Goal: Task Accomplishment & Management: Use online tool/utility

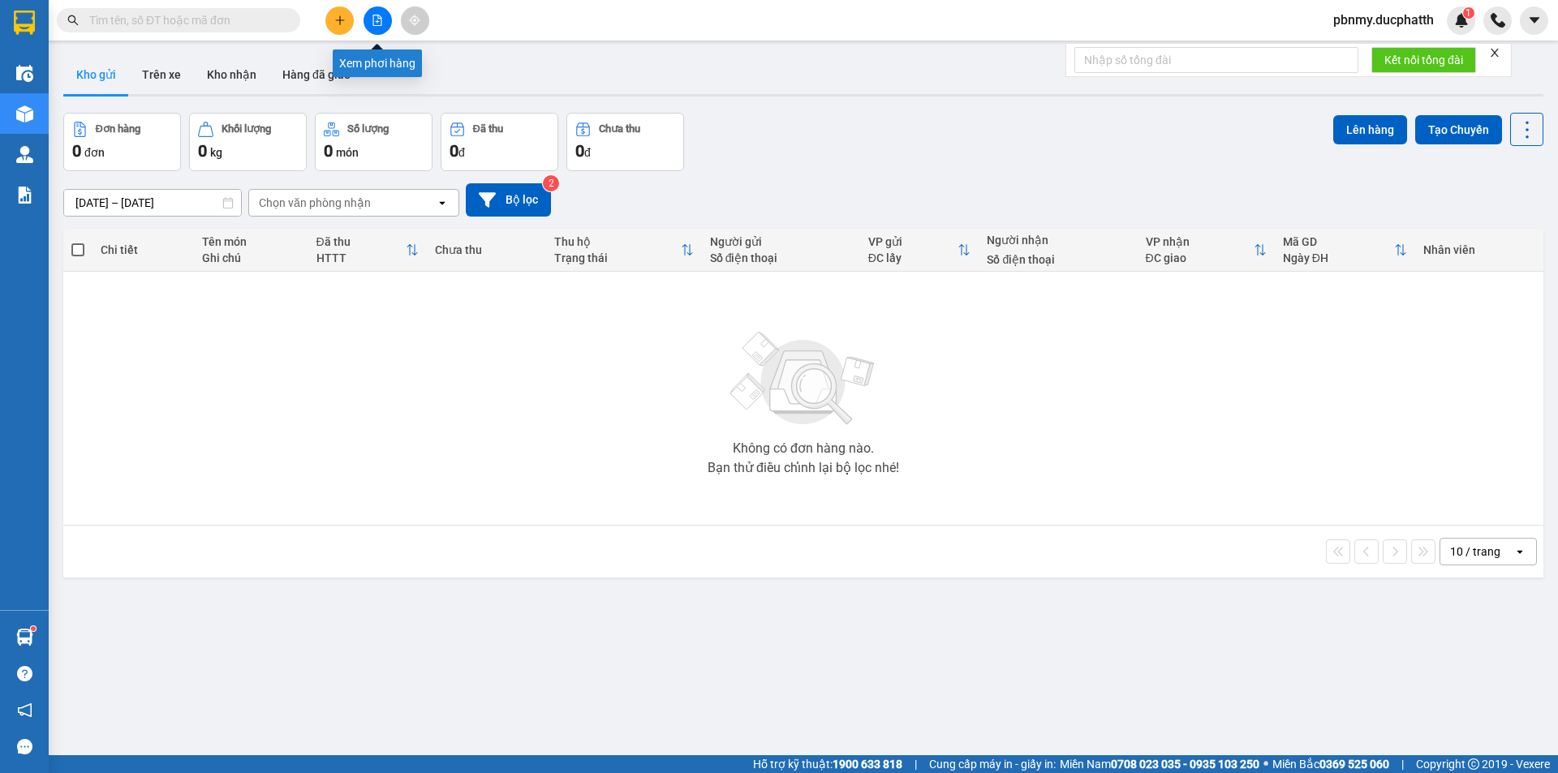
click at [380, 23] on icon "file-add" at bounding box center [377, 20] width 11 height 11
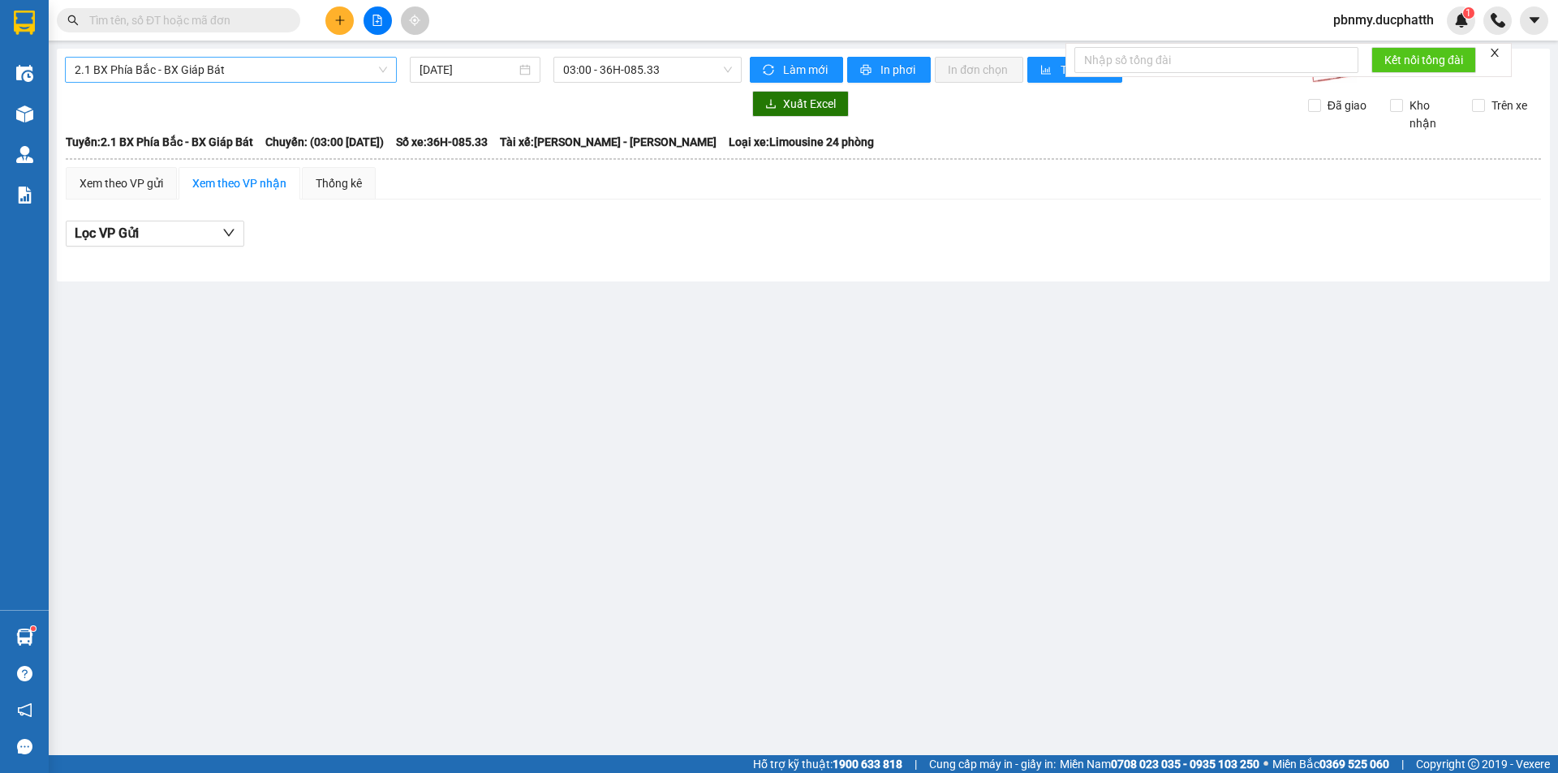
click at [230, 77] on span "2.1 BX Phía Bắc - BX Giáp Bát" at bounding box center [231, 70] width 312 height 24
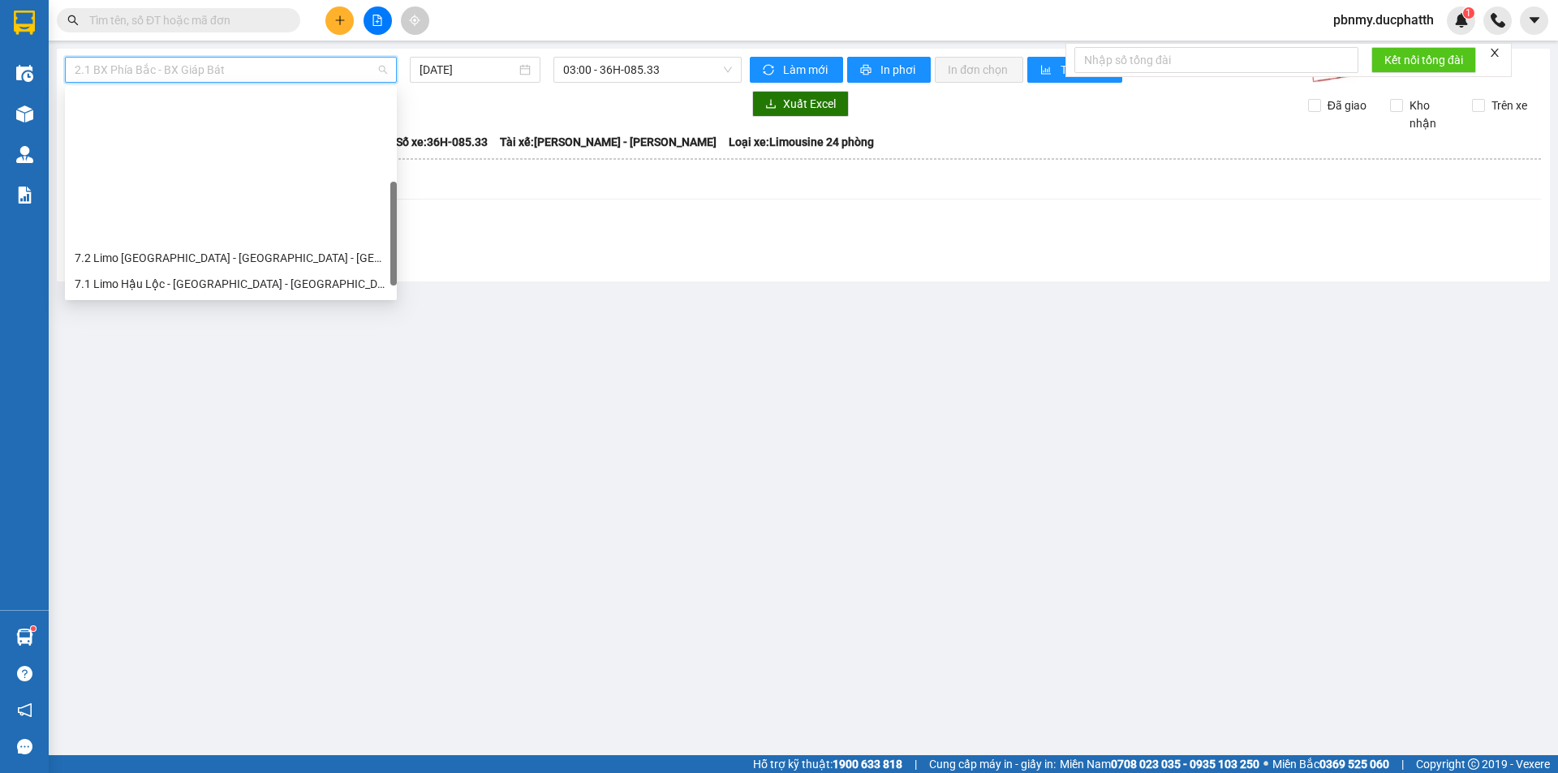
scroll to position [162, 0]
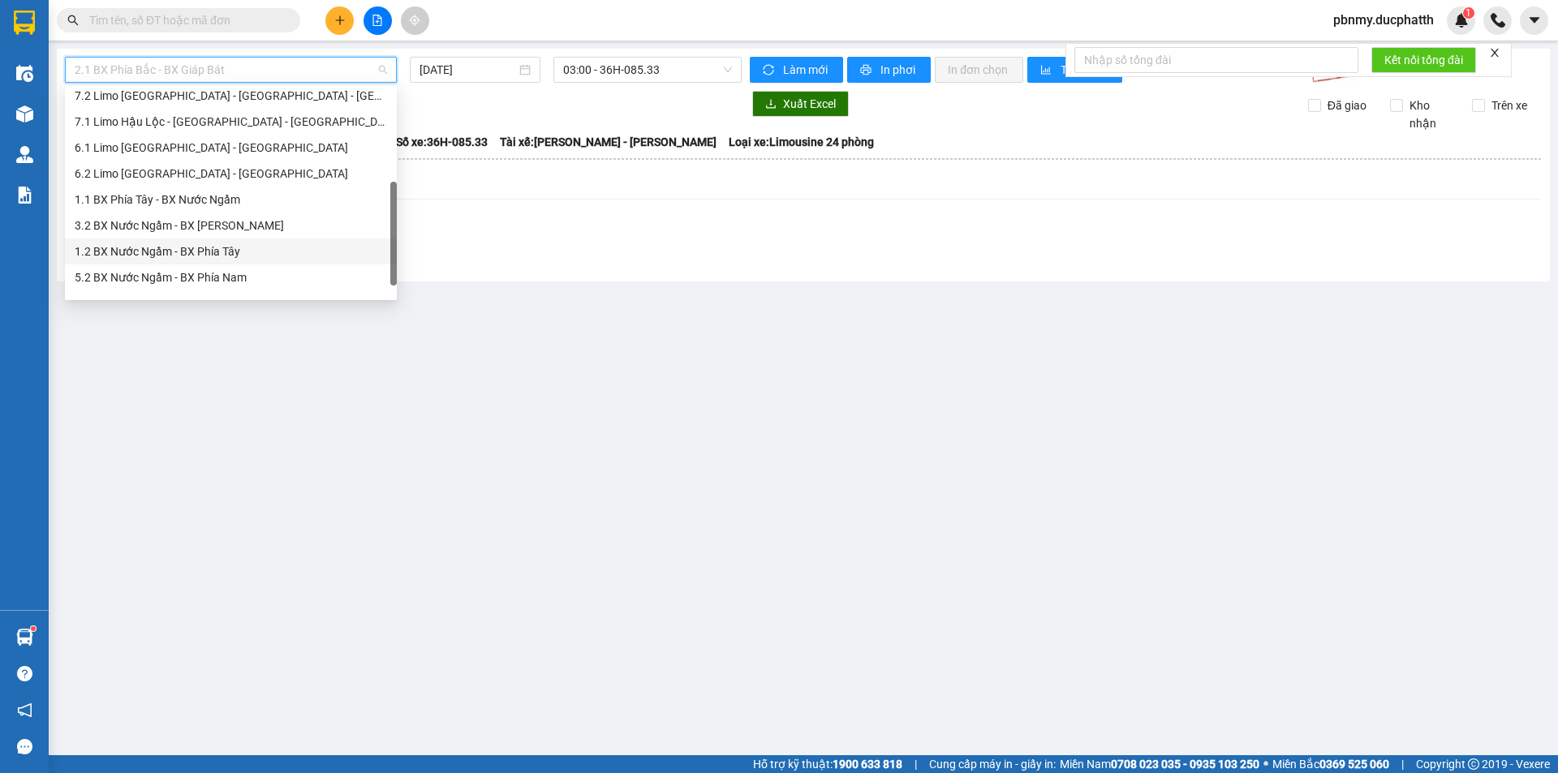
click at [233, 248] on div "1.2 BX Nước Ngầm - BX Phía Tây" at bounding box center [231, 252] width 312 height 18
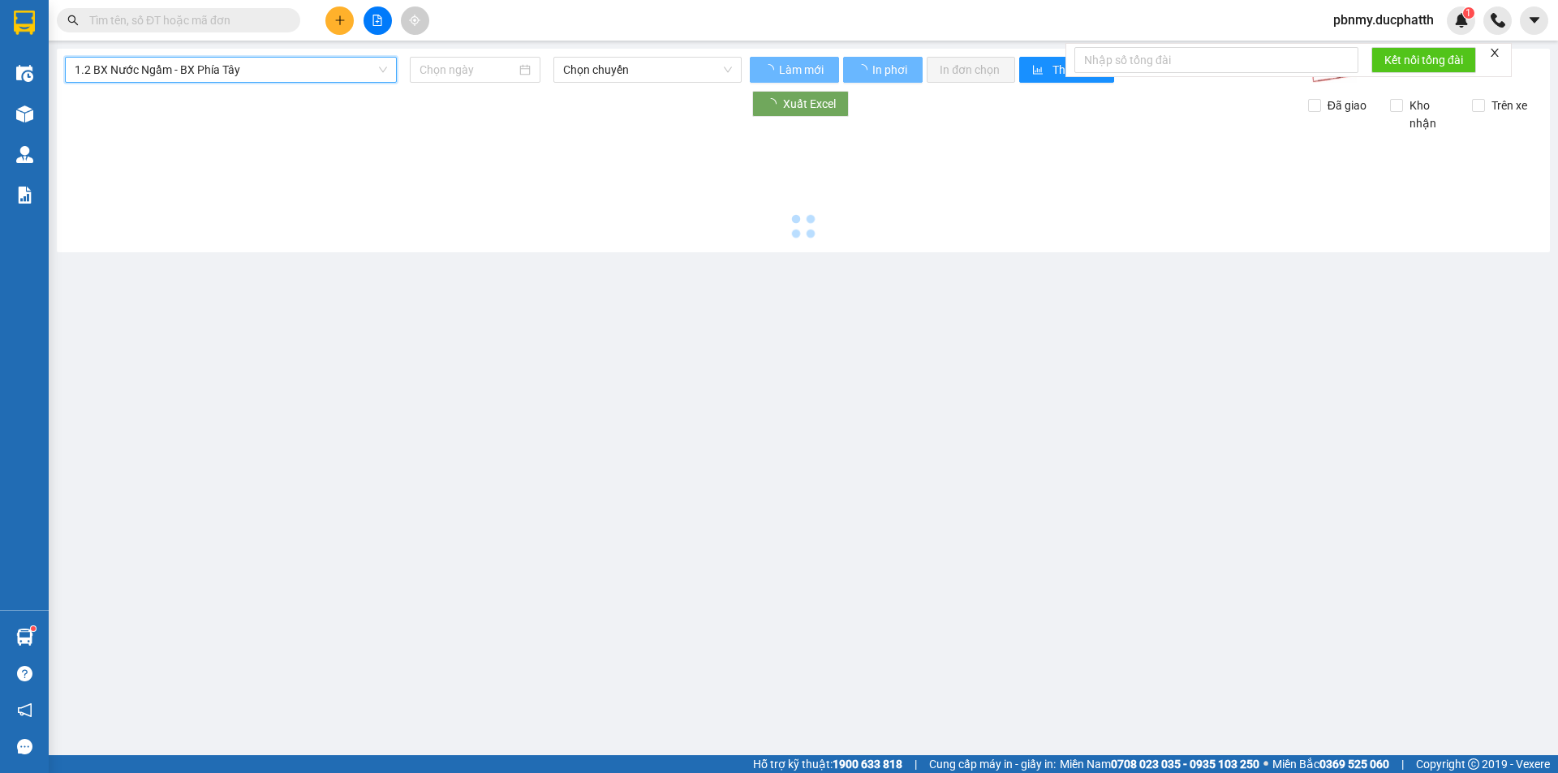
type input "[DATE]"
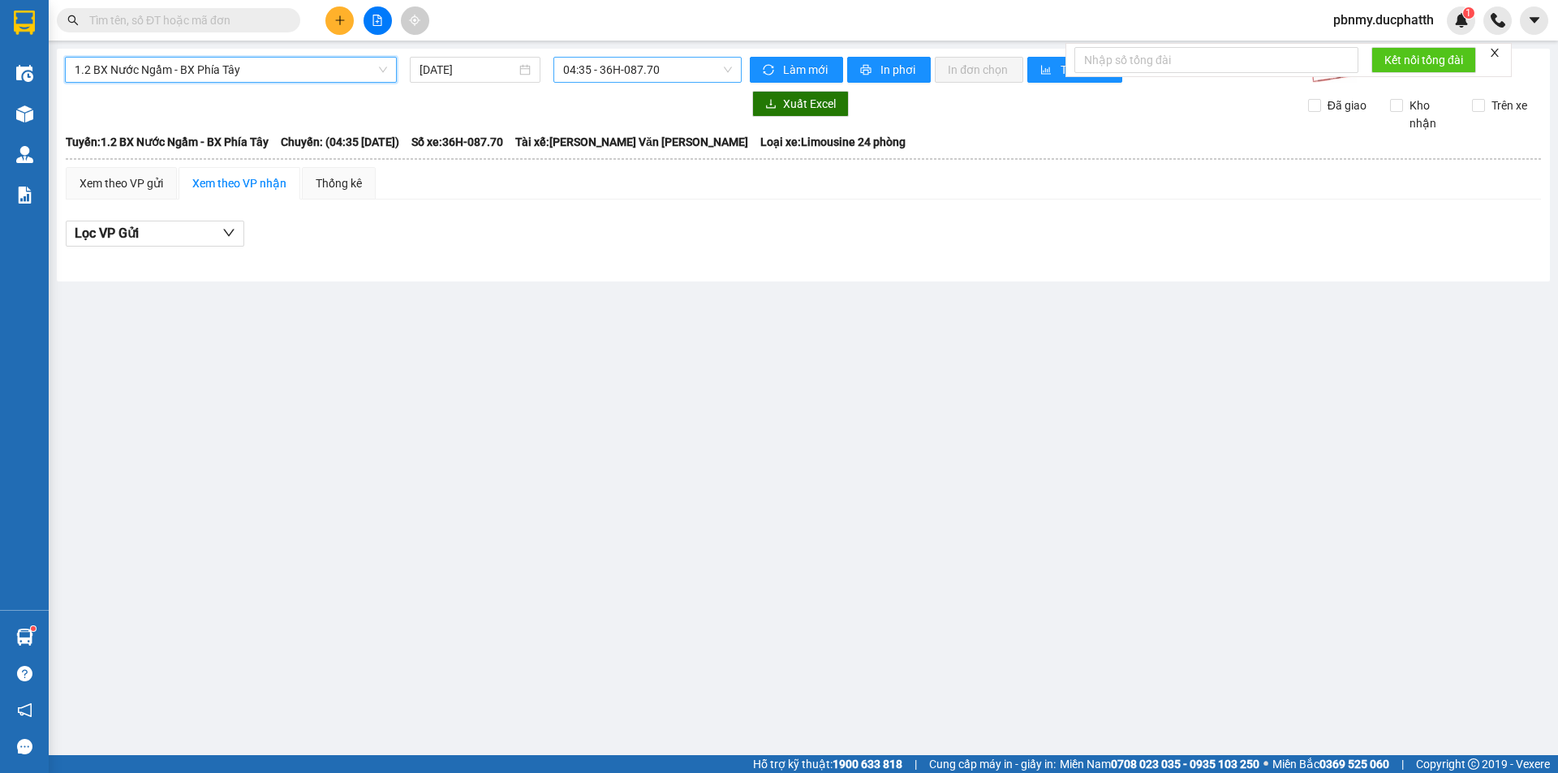
click at [622, 66] on span "04:35 - 36H-087.70" at bounding box center [647, 70] width 169 height 24
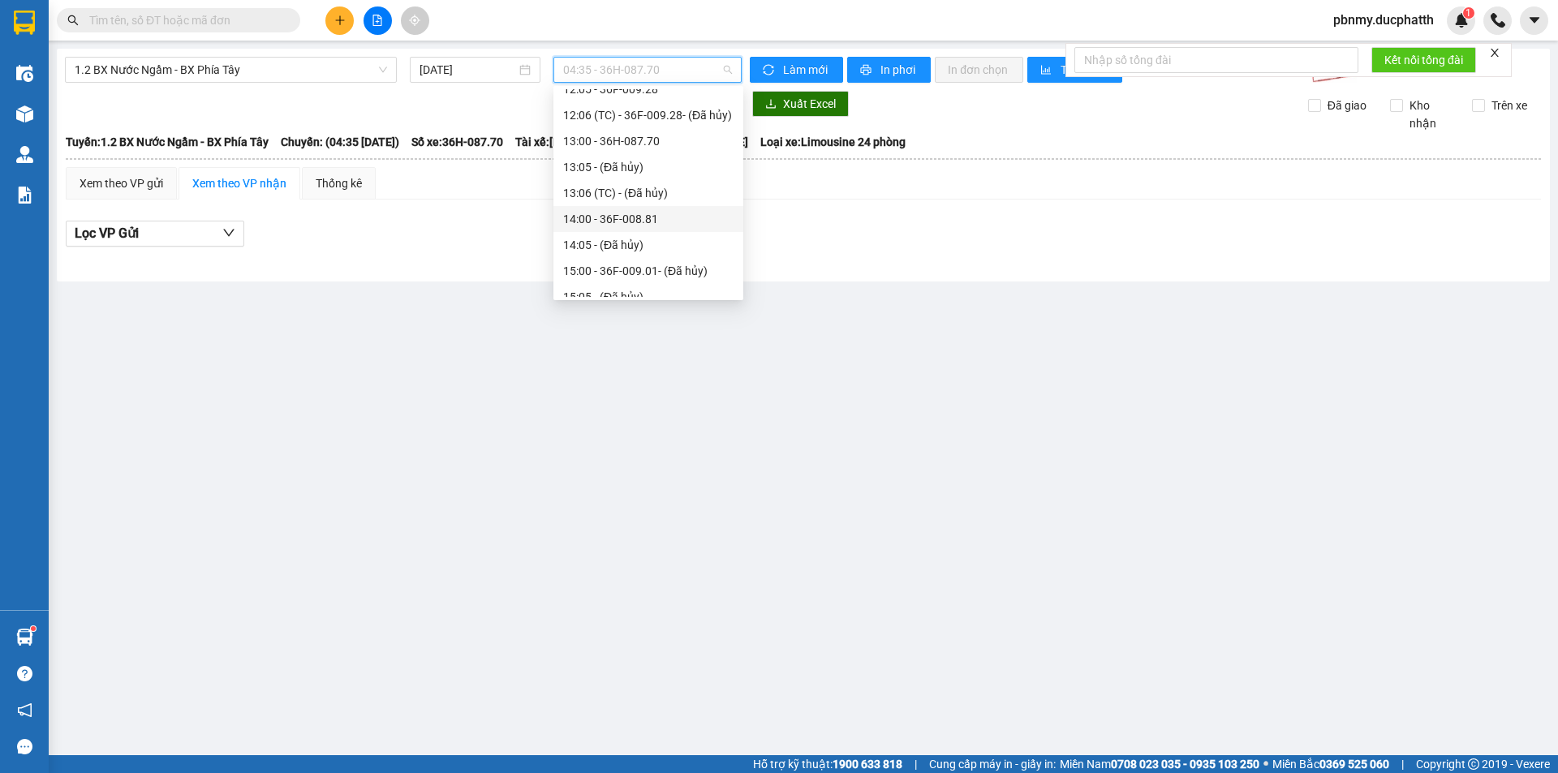
scroll to position [406, 0]
click at [630, 235] on div "16:00 - 36F-009.01" at bounding box center [648, 242] width 170 height 18
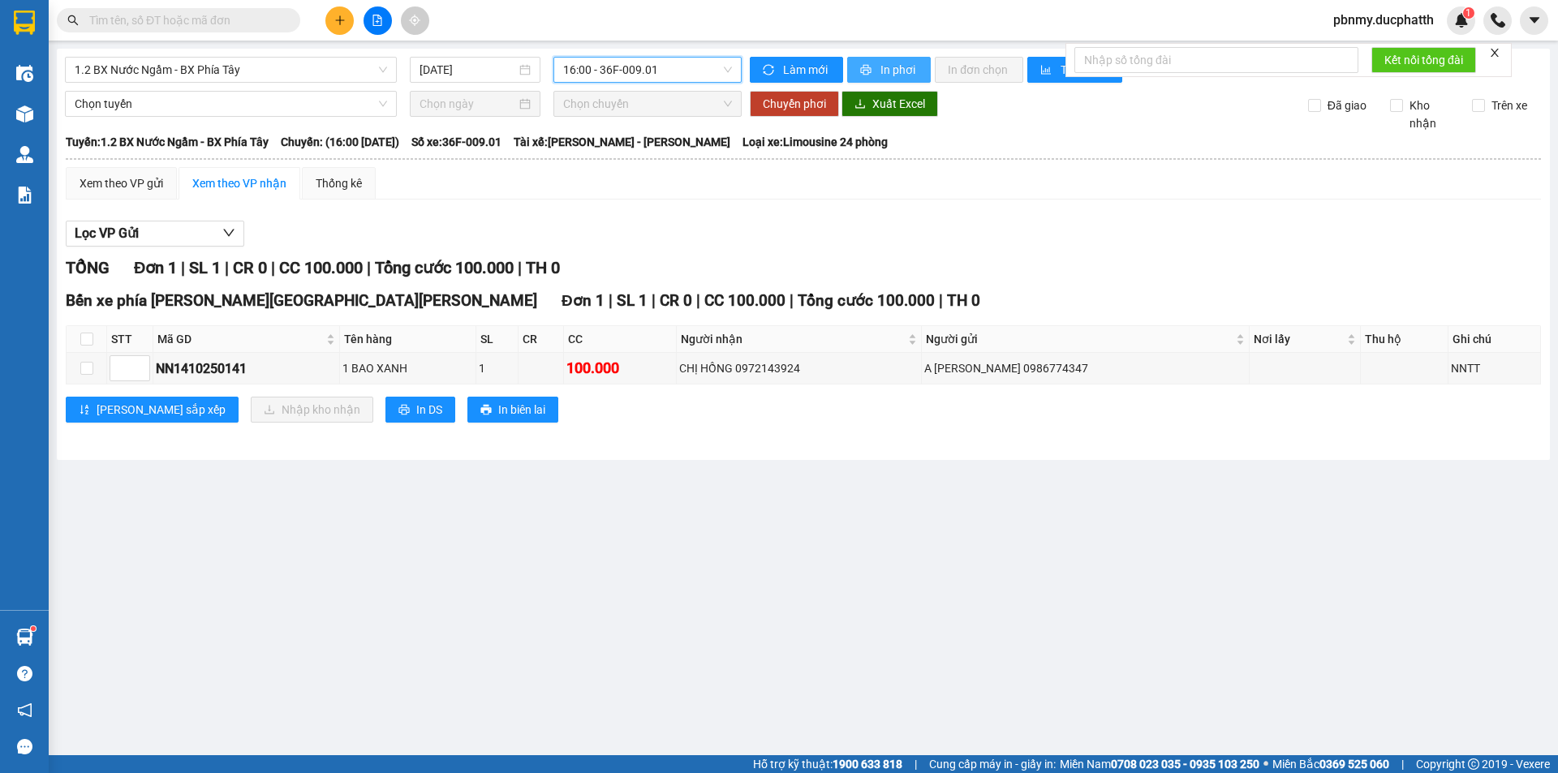
click at [874, 70] on button "In phơi" at bounding box center [889, 70] width 84 height 26
